Goal: Check status: Check status

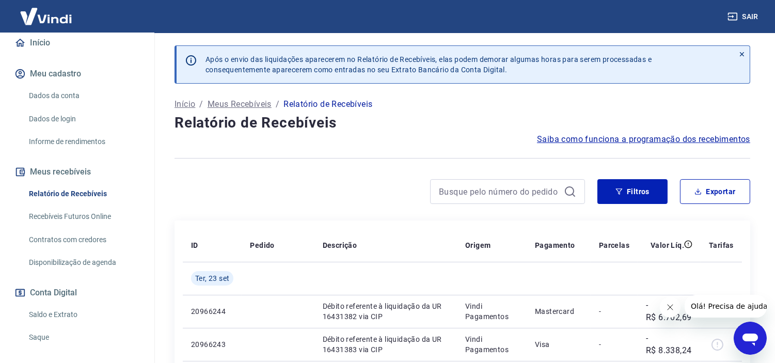
scroll to position [115, 0]
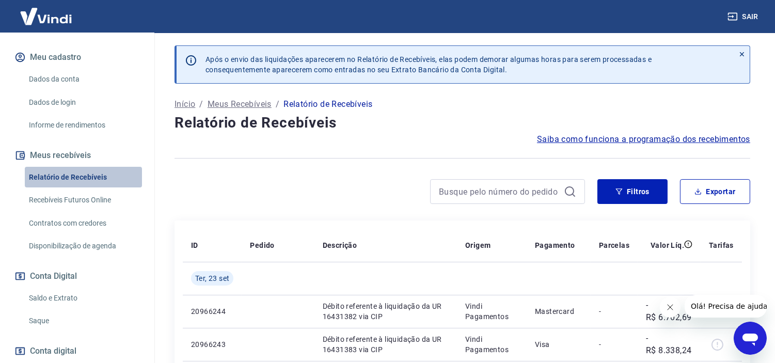
click at [93, 183] on link "Relatório de Recebíveis" at bounding box center [83, 177] width 117 height 21
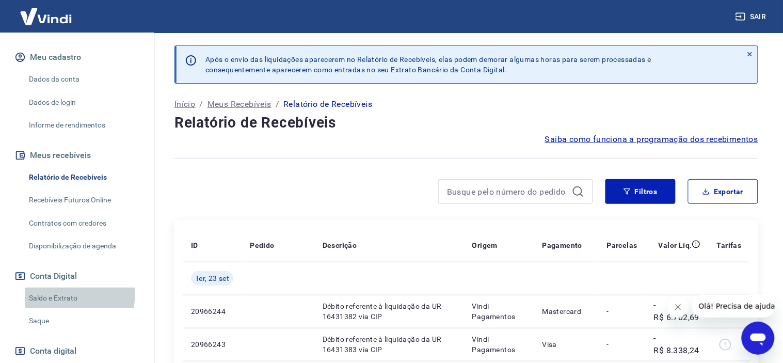
click at [58, 303] on link "Saldo e Extrato" at bounding box center [83, 297] width 117 height 21
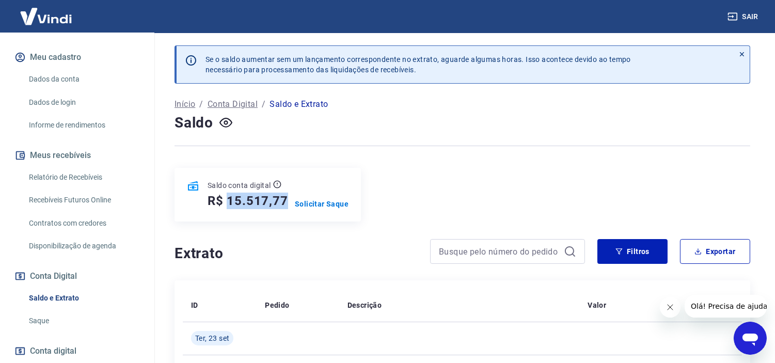
drag, startPoint x: 225, startPoint y: 203, endPoint x: 285, endPoint y: 202, distance: 59.3
click at [285, 202] on h5 "R$ 15.517,77" at bounding box center [247, 200] width 80 height 17
click at [50, 302] on link "Saldo e Extrato" at bounding box center [83, 297] width 117 height 21
